Goal: Find specific page/section: Find specific page/section

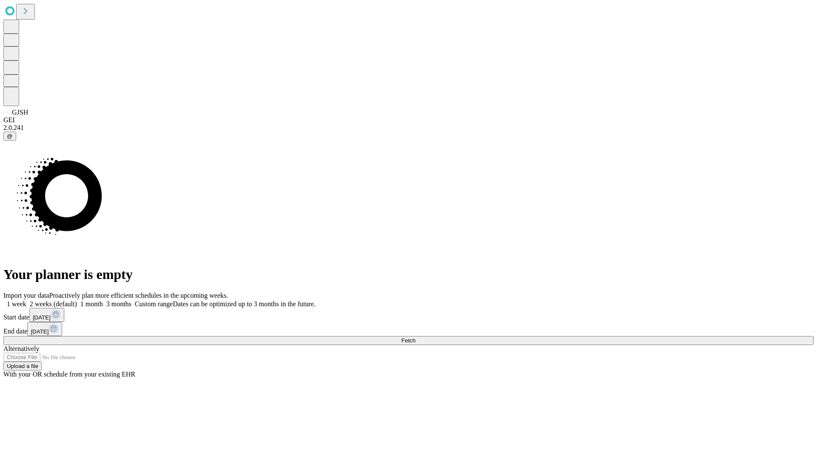
click at [416, 337] on span "Fetch" at bounding box center [408, 340] width 14 height 6
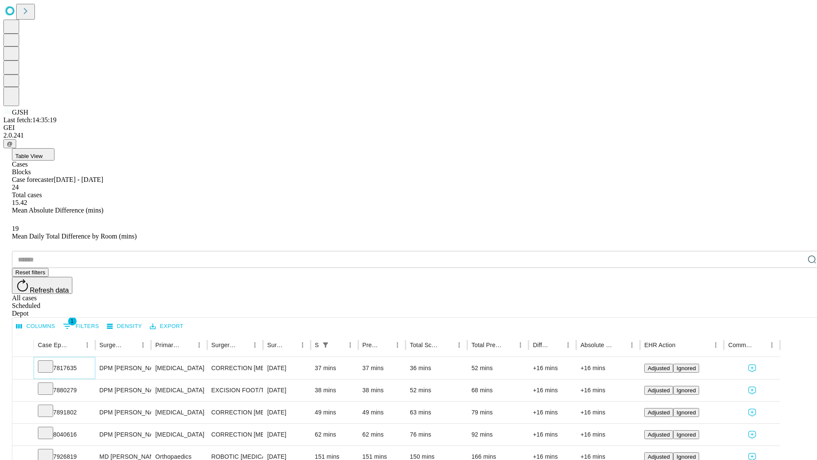
click at [50, 361] on icon at bounding box center [45, 365] width 9 height 9
